Goal: Task Accomplishment & Management: Complete application form

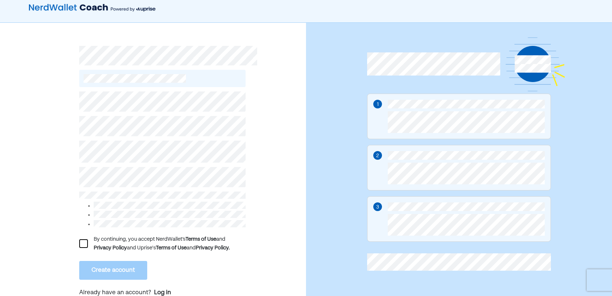
scroll to position [12, 0]
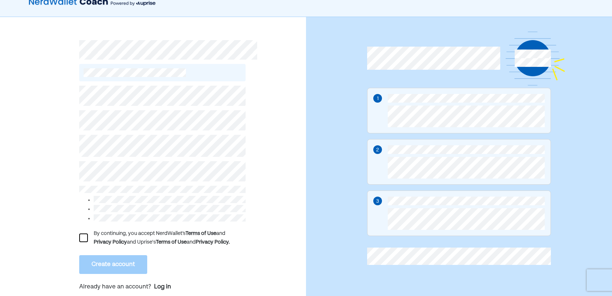
click at [87, 234] on div at bounding box center [83, 238] width 9 height 9
click at [110, 258] on button "Create account" at bounding box center [113, 264] width 68 height 19
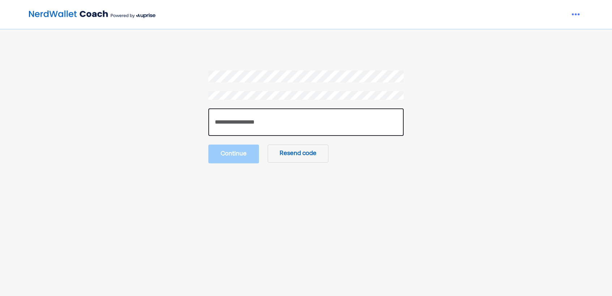
click at [283, 117] on input "number" at bounding box center [305, 123] width 195 height 28
paste input "******"
type input "******"
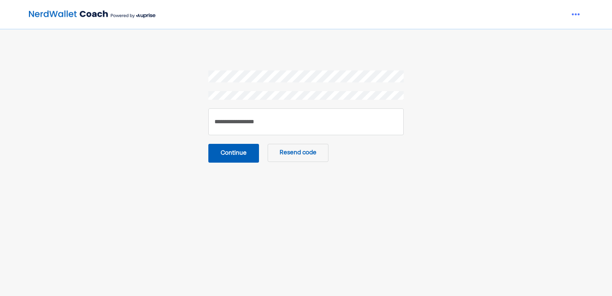
click at [245, 152] on button "Continue" at bounding box center [233, 153] width 51 height 19
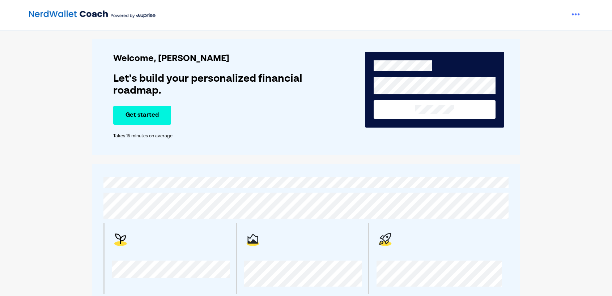
click at [130, 121] on button "Get started" at bounding box center [142, 115] width 58 height 19
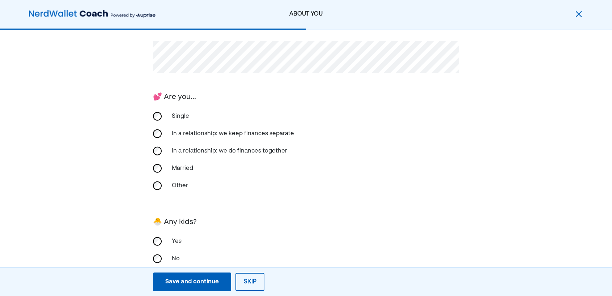
scroll to position [146, 0]
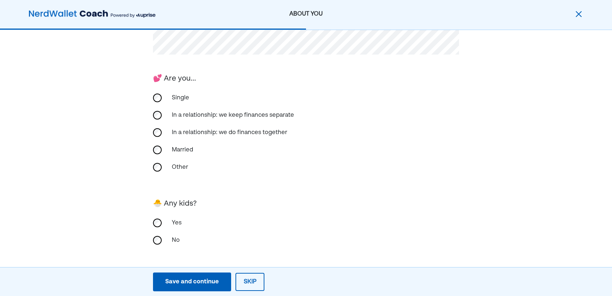
click at [209, 284] on div "Save and continue" at bounding box center [192, 282] width 54 height 9
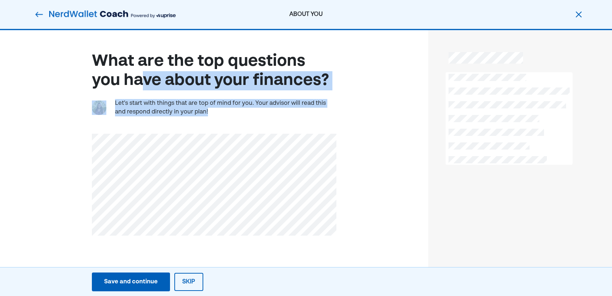
drag, startPoint x: 243, startPoint y: 115, endPoint x: 114, endPoint y: 78, distance: 134.0
click at [114, 78] on div "What are the top questions you have about your finances? Let's start with thing…" at bounding box center [214, 143] width 245 height 185
click at [114, 78] on div "What are the top questions you have about your finances?" at bounding box center [214, 71] width 245 height 38
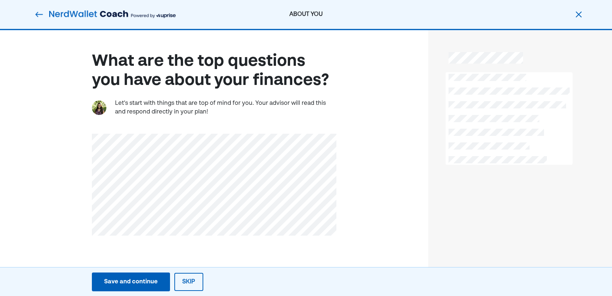
click at [150, 278] on div "Save and continue" at bounding box center [131, 282] width 54 height 9
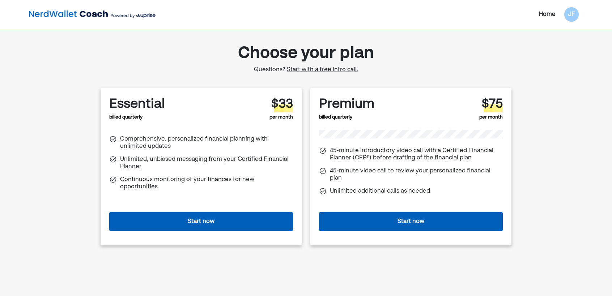
click at [548, 13] on div "Home" at bounding box center [547, 14] width 17 height 9
